Goal: Check status: Check status

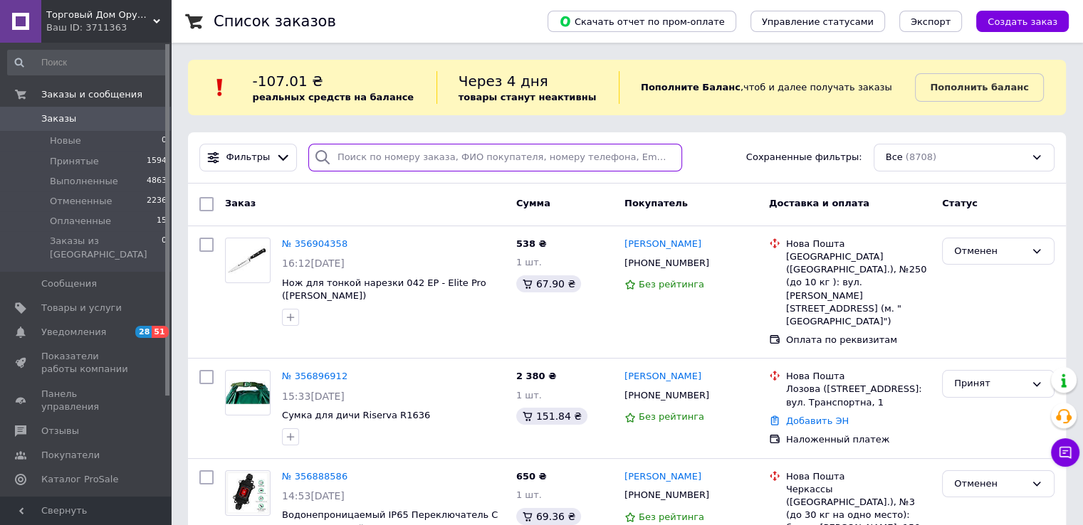
click at [351, 153] on input "search" at bounding box center [495, 158] width 374 height 28
paste input "063 126 88 97"
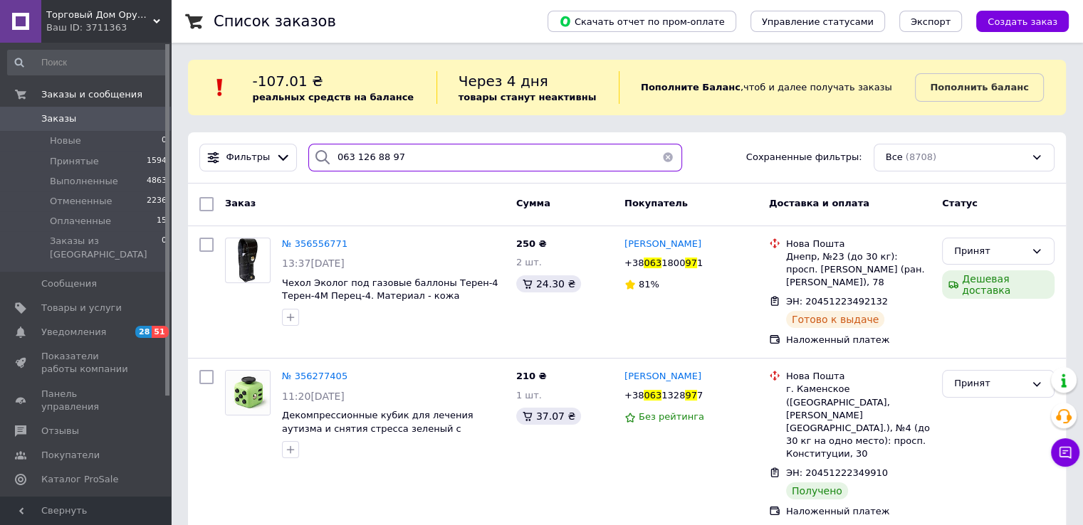
click at [349, 162] on input "063 126 88 97" at bounding box center [495, 158] width 374 height 28
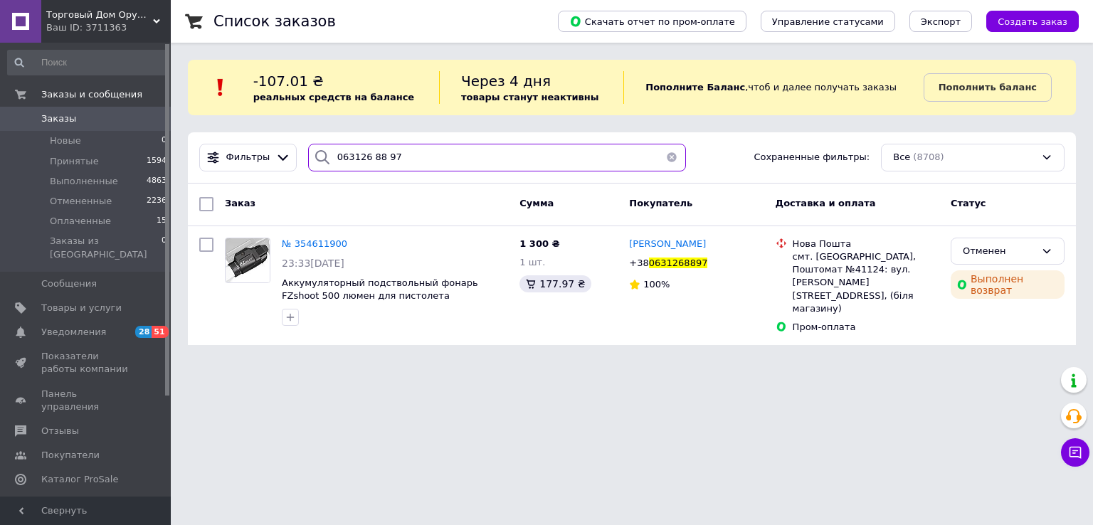
click at [364, 160] on input "063126 88 97" at bounding box center [497, 158] width 379 height 28
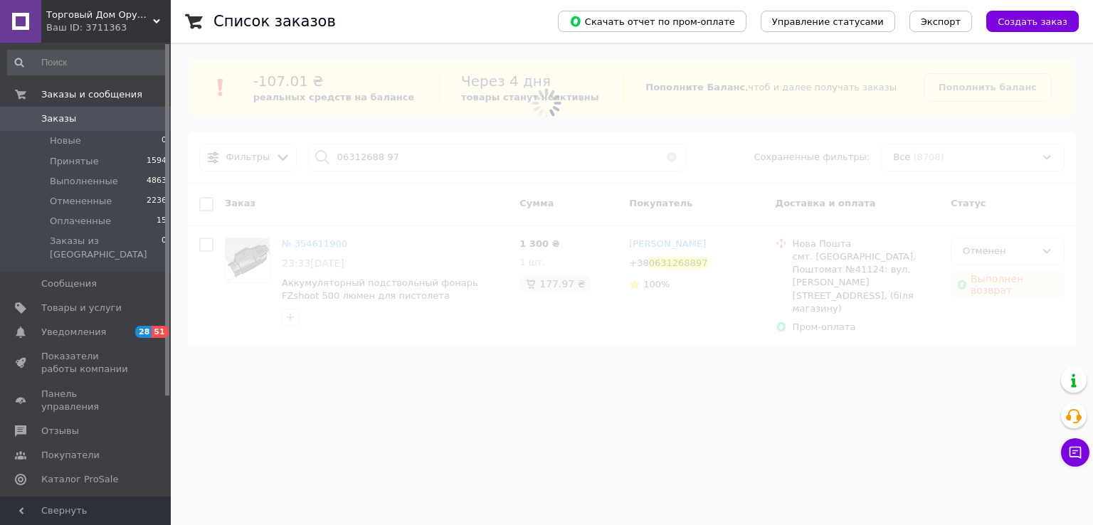
click at [373, 160] on span at bounding box center [546, 103] width 1093 height 206
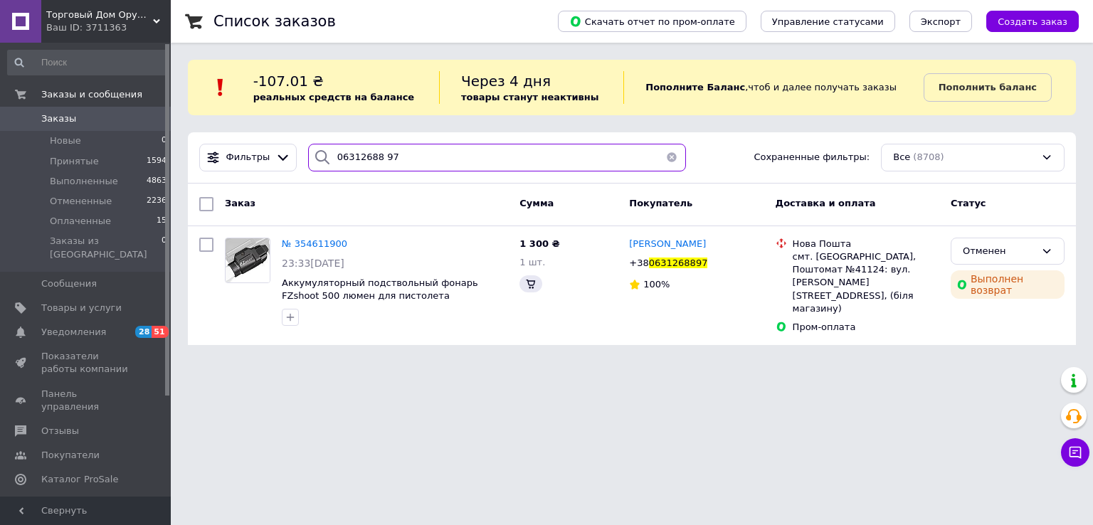
click at [374, 157] on input "06312688 97" at bounding box center [497, 158] width 379 height 28
type input "0631268897"
